Goal: Transaction & Acquisition: Purchase product/service

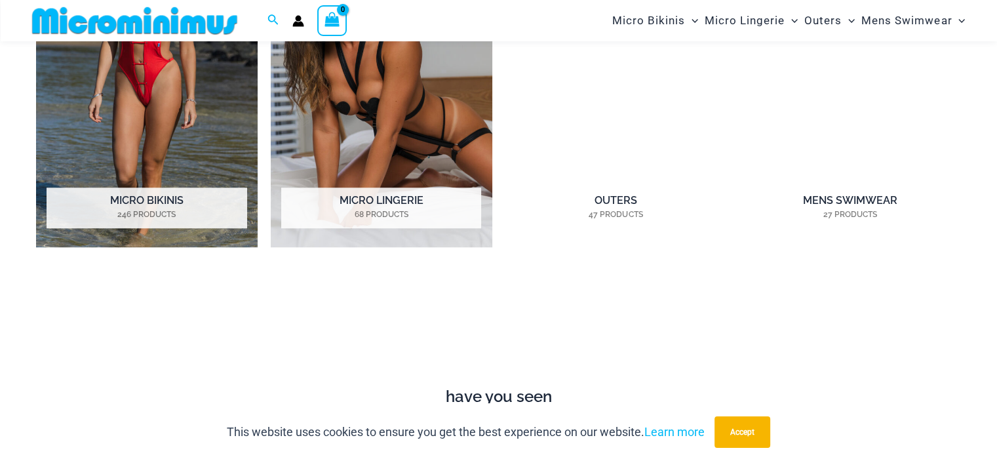
scroll to position [1038, 0]
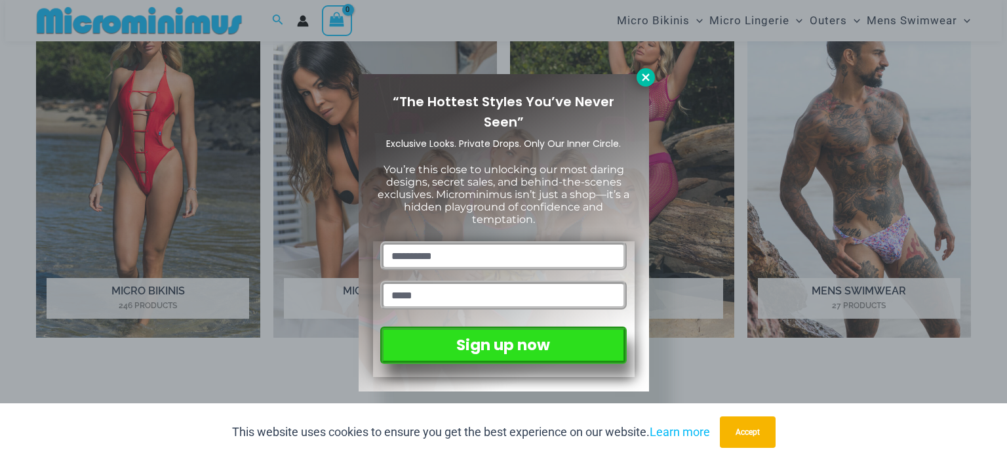
click at [642, 75] on icon at bounding box center [646, 77] width 12 height 12
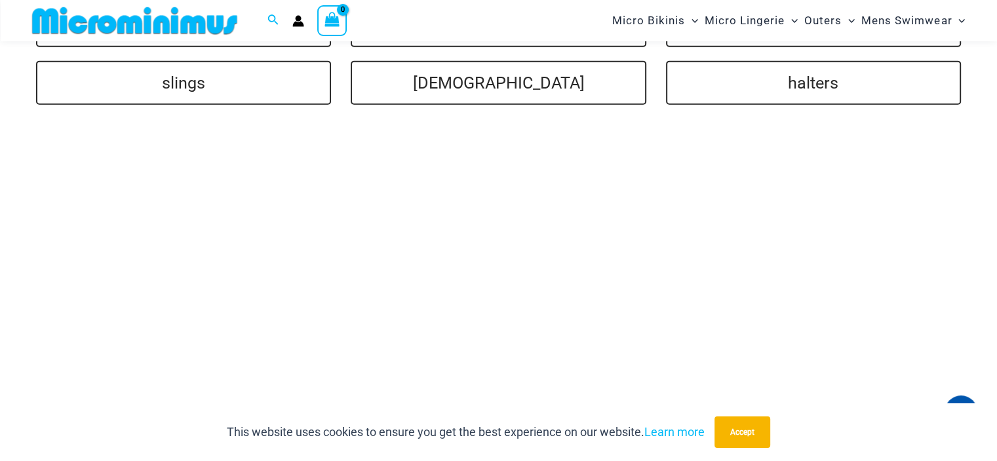
scroll to position [3070, 0]
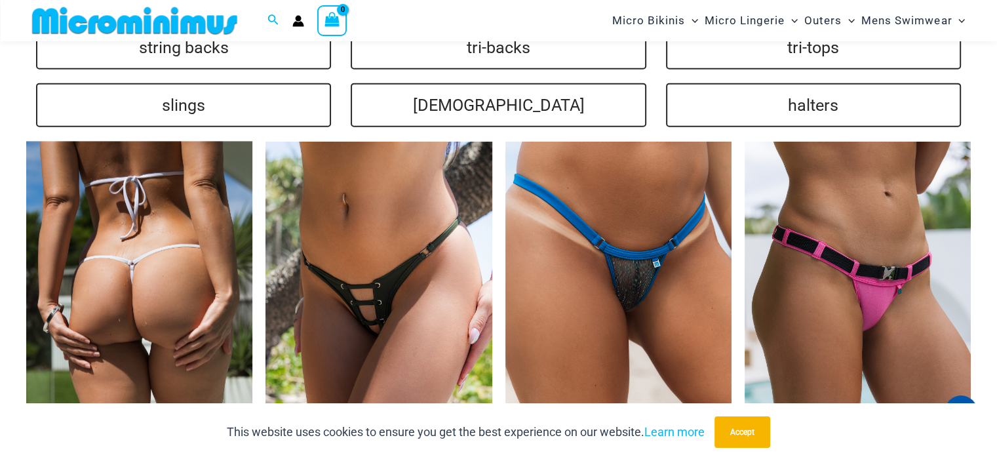
click at [140, 237] on img at bounding box center [139, 312] width 226 height 340
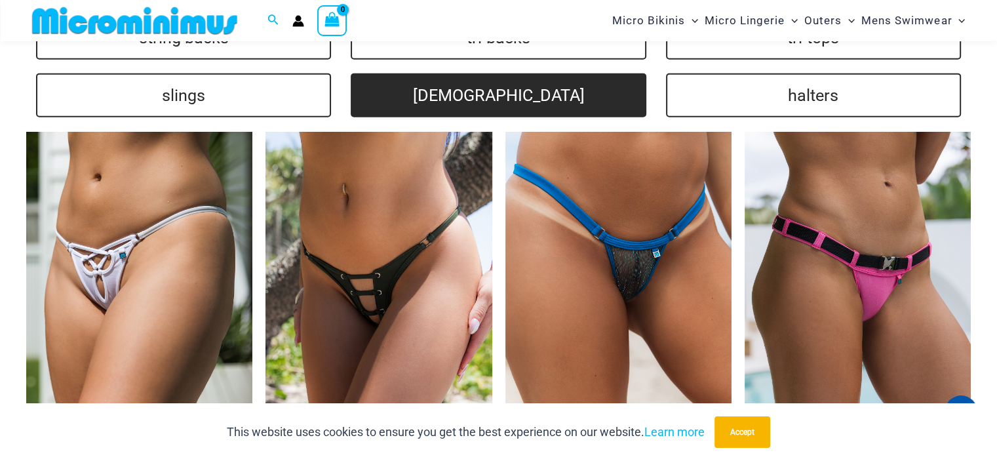
click at [461, 94] on link "brazilians" at bounding box center [498, 95] width 295 height 44
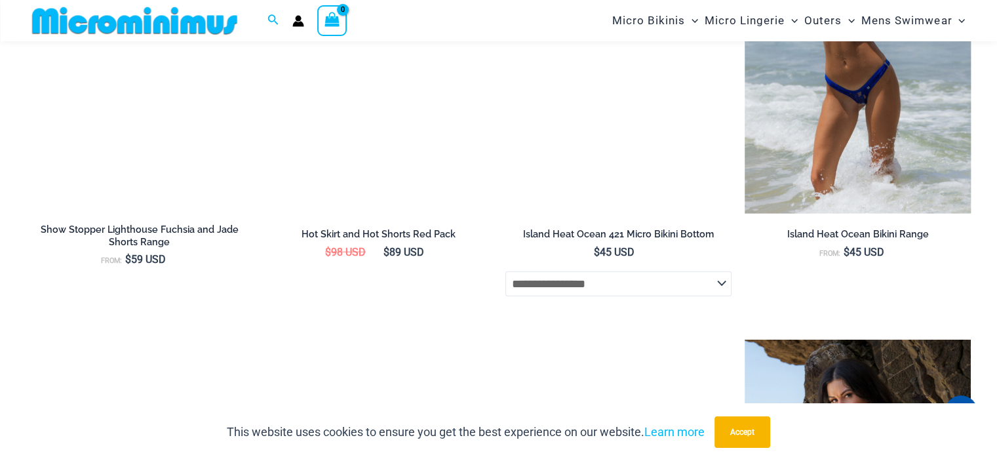
scroll to position [2990, 0]
